Goal: Information Seeking & Learning: Learn about a topic

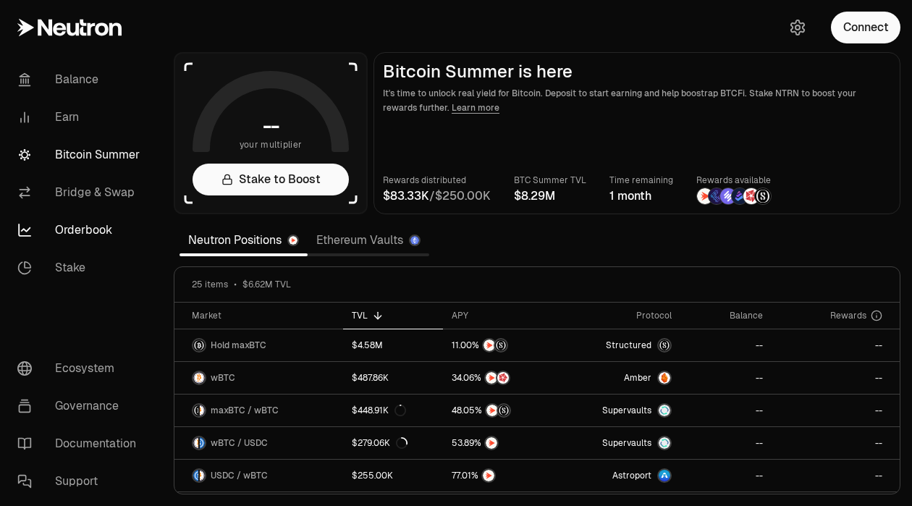
click at [96, 227] on link "Orderbook" at bounding box center [81, 230] width 151 height 38
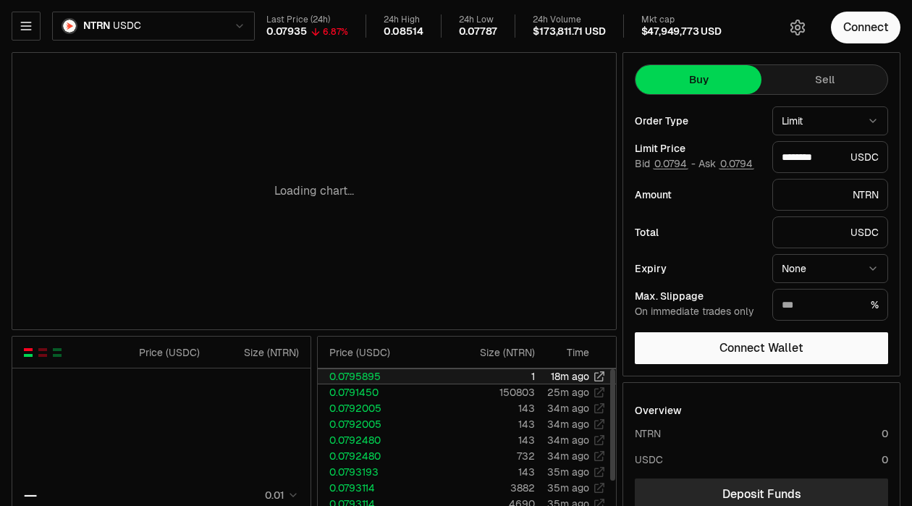
type input "********"
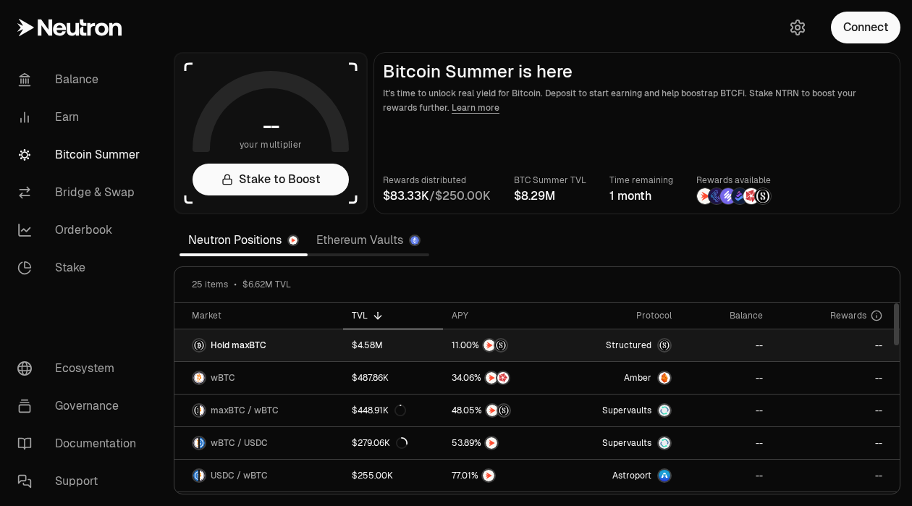
click at [624, 347] on span "Structured" at bounding box center [629, 346] width 46 height 12
